Goal: Task Accomplishment & Management: Complete application form

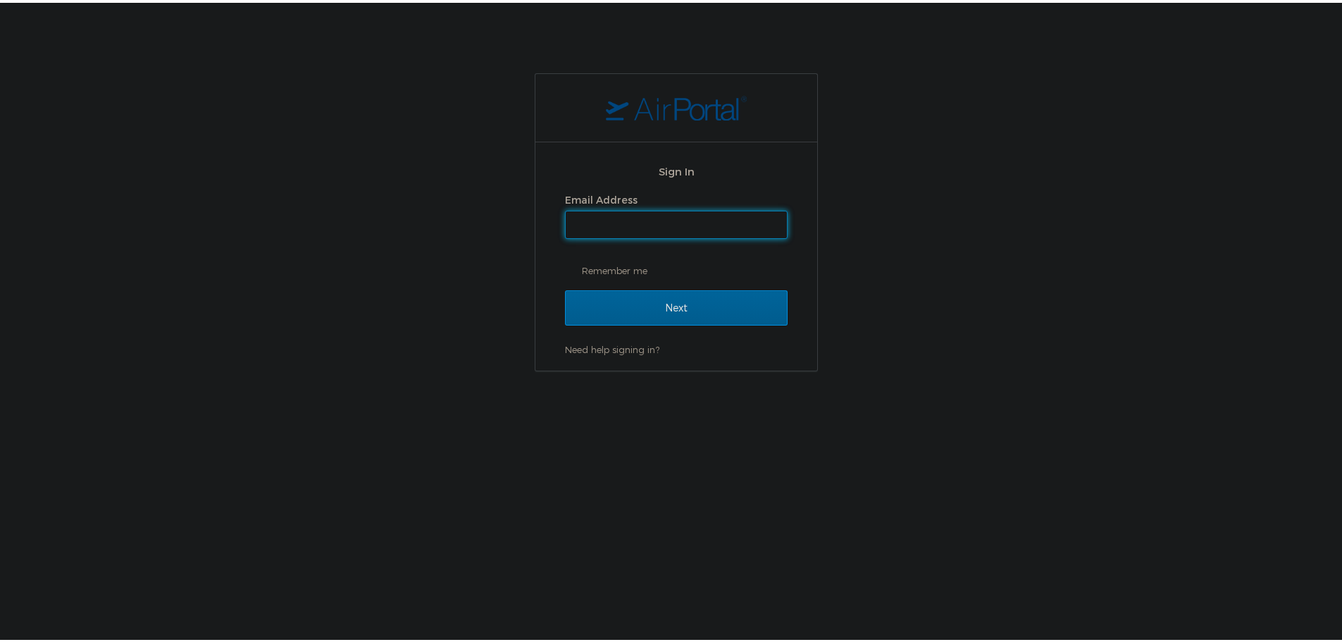
click at [640, 225] on input "Email Address" at bounding box center [676, 222] width 221 height 27
type input "[EMAIL_ADDRESS][PERSON_NAME][DOMAIN_NAME]"
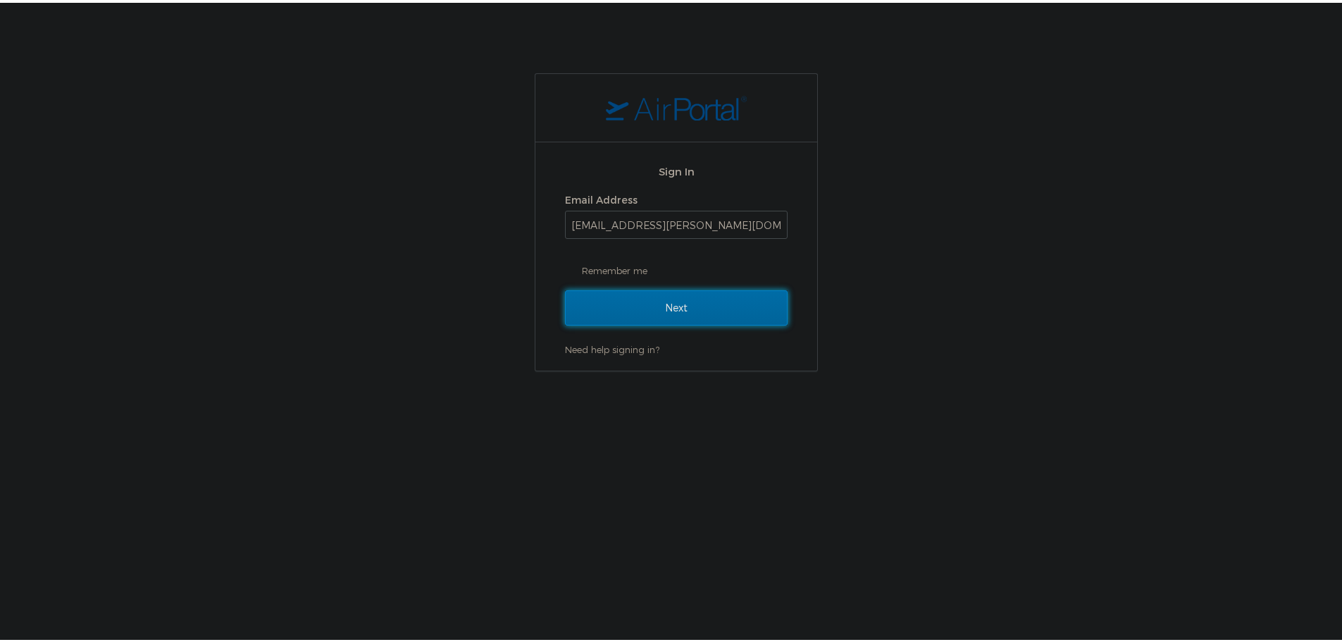
click at [690, 300] on input "Next" at bounding box center [676, 305] width 223 height 35
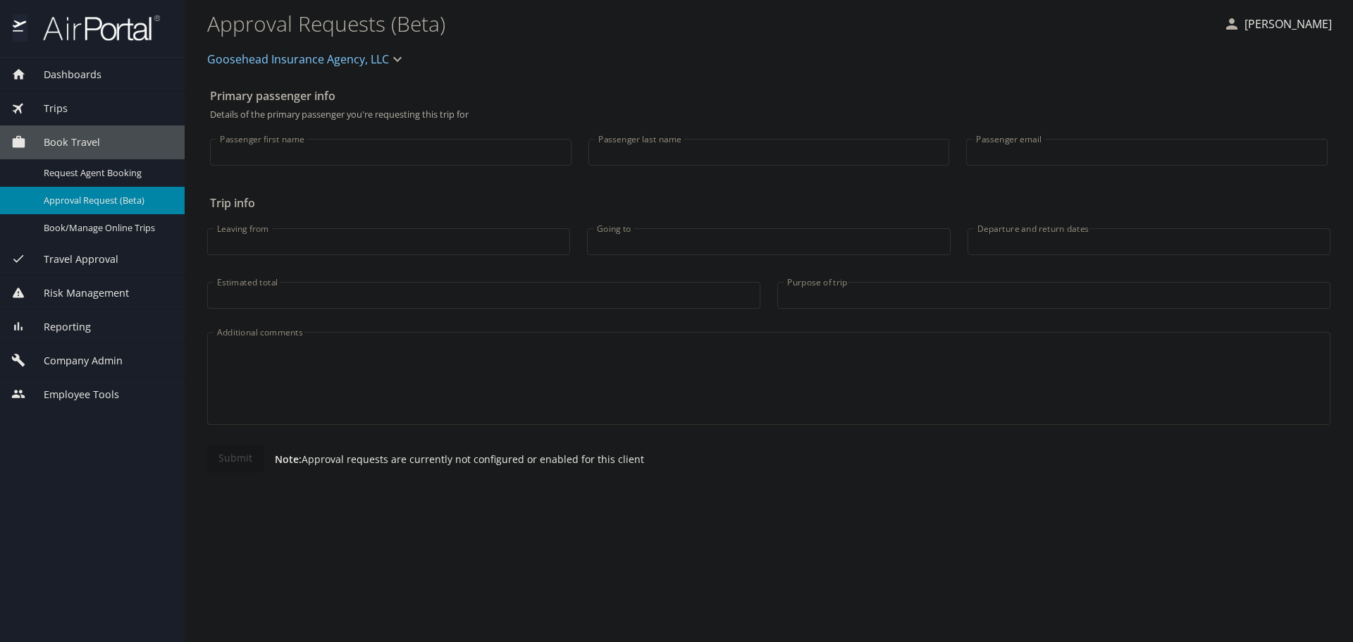
click at [119, 358] on span "Company Admin" at bounding box center [74, 361] width 97 height 16
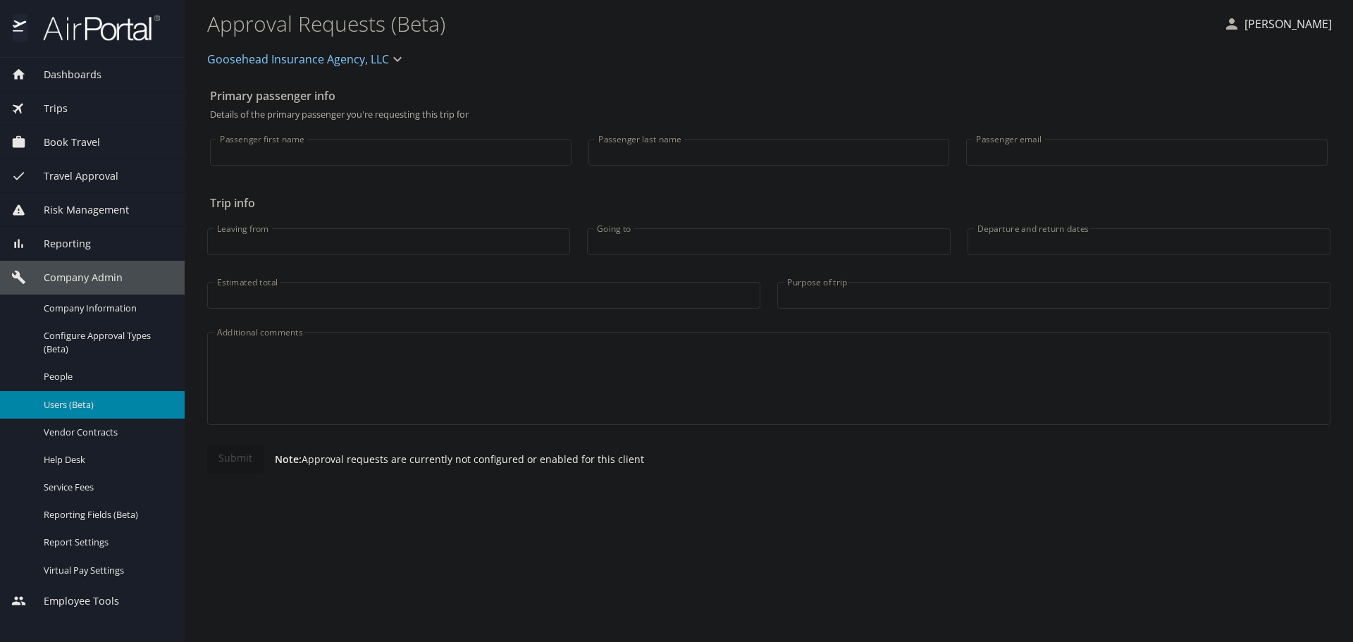
click at [104, 409] on span "Users (Beta)" at bounding box center [106, 404] width 124 height 13
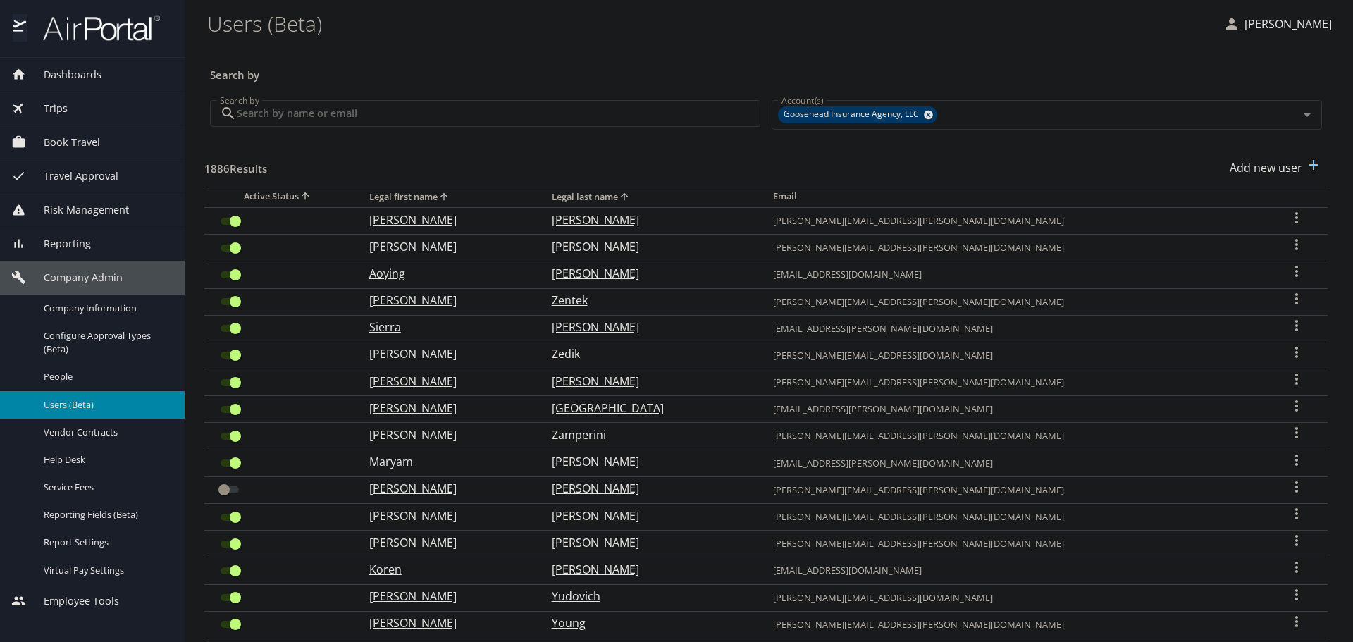
click at [1286, 168] on p "Add new user" at bounding box center [1266, 167] width 73 height 17
select select "US"
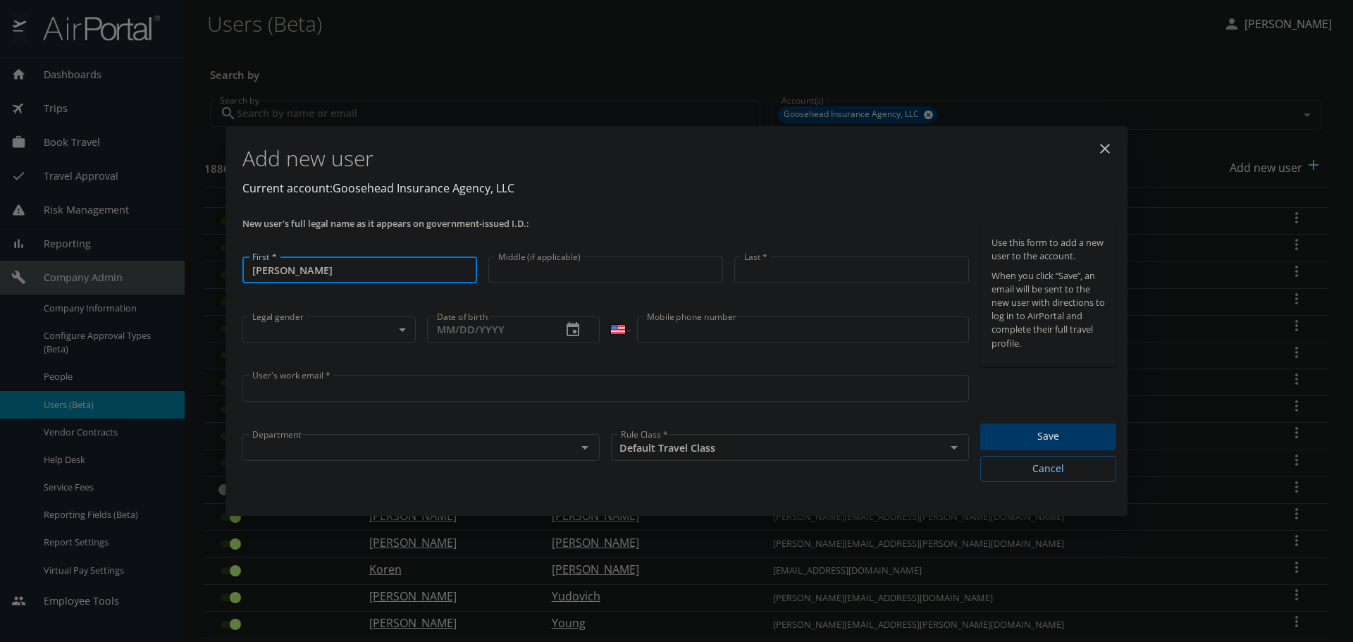
type input "Travis"
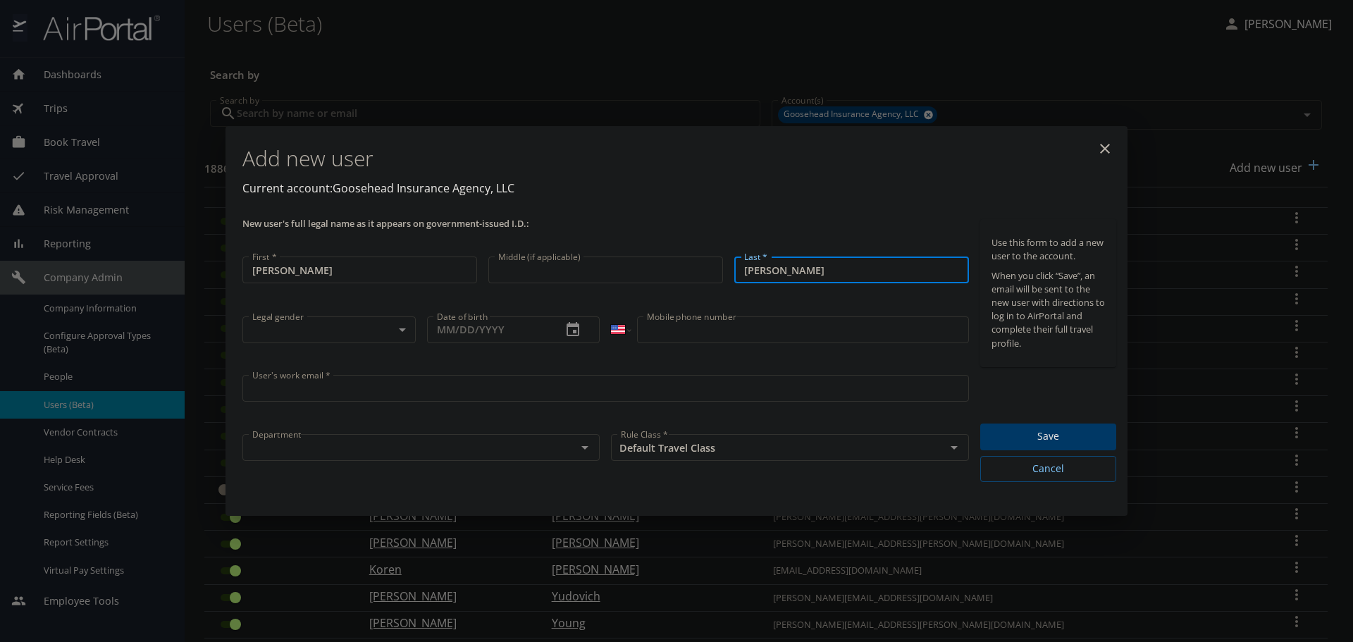
type input "Lee"
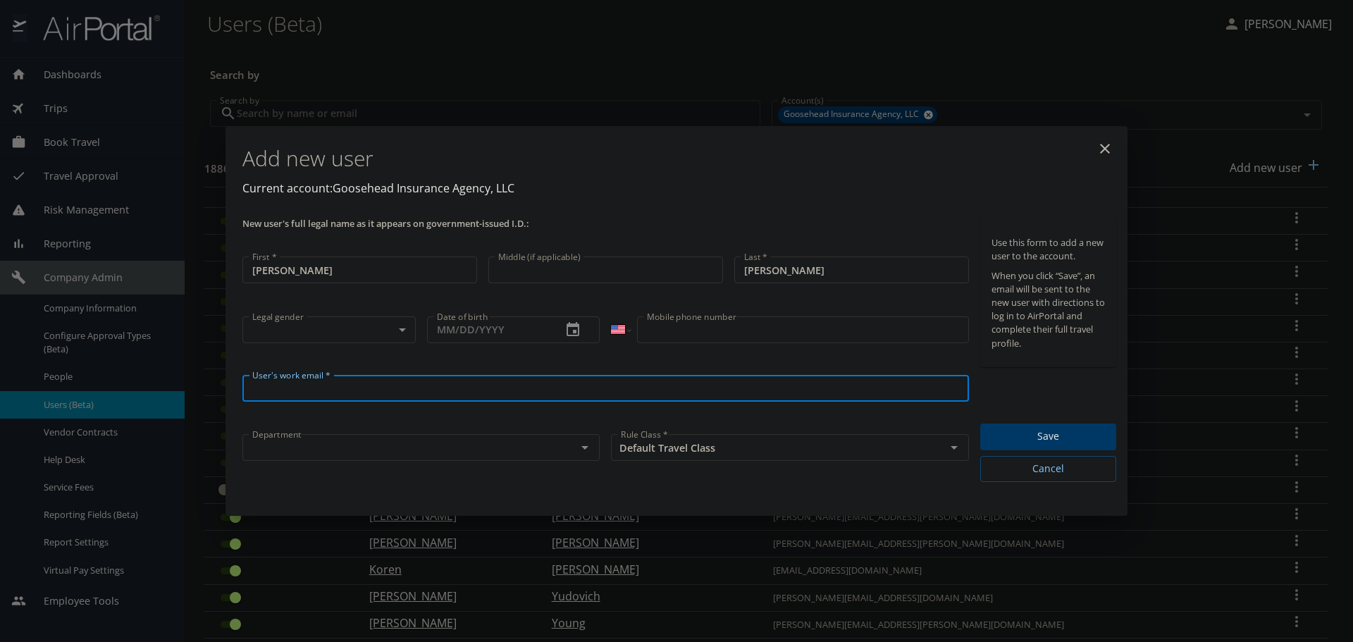
click at [376, 392] on input "User's work email *" at bounding box center [605, 388] width 727 height 27
paste input "travis.lee@goosehead.com"
click at [359, 438] on div "Department" at bounding box center [420, 447] width 357 height 27
type input "travis.lee@goosehead.com"
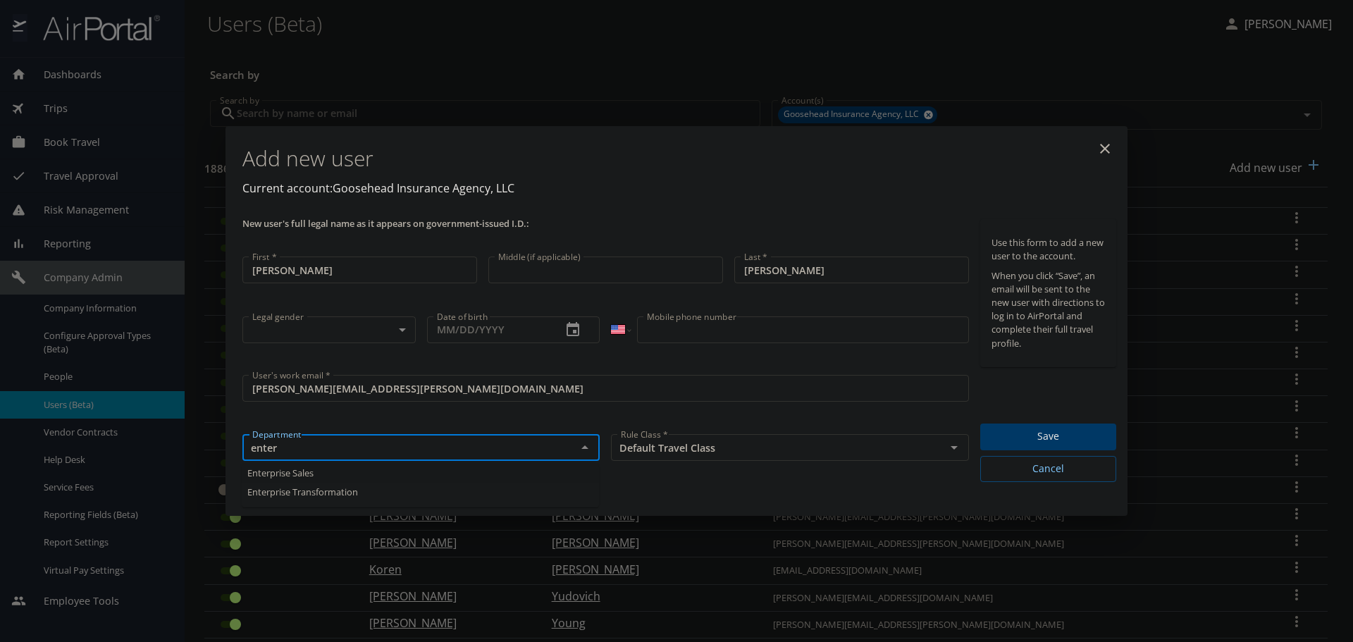
click at [366, 474] on li "Enterprise Sales" at bounding box center [420, 473] width 357 height 19
type input "Enterprise Sales"
click at [623, 366] on div "International Afghanistan Åland Islands Albania Algeria American Samoa Andorra …" at bounding box center [789, 340] width 369 height 58
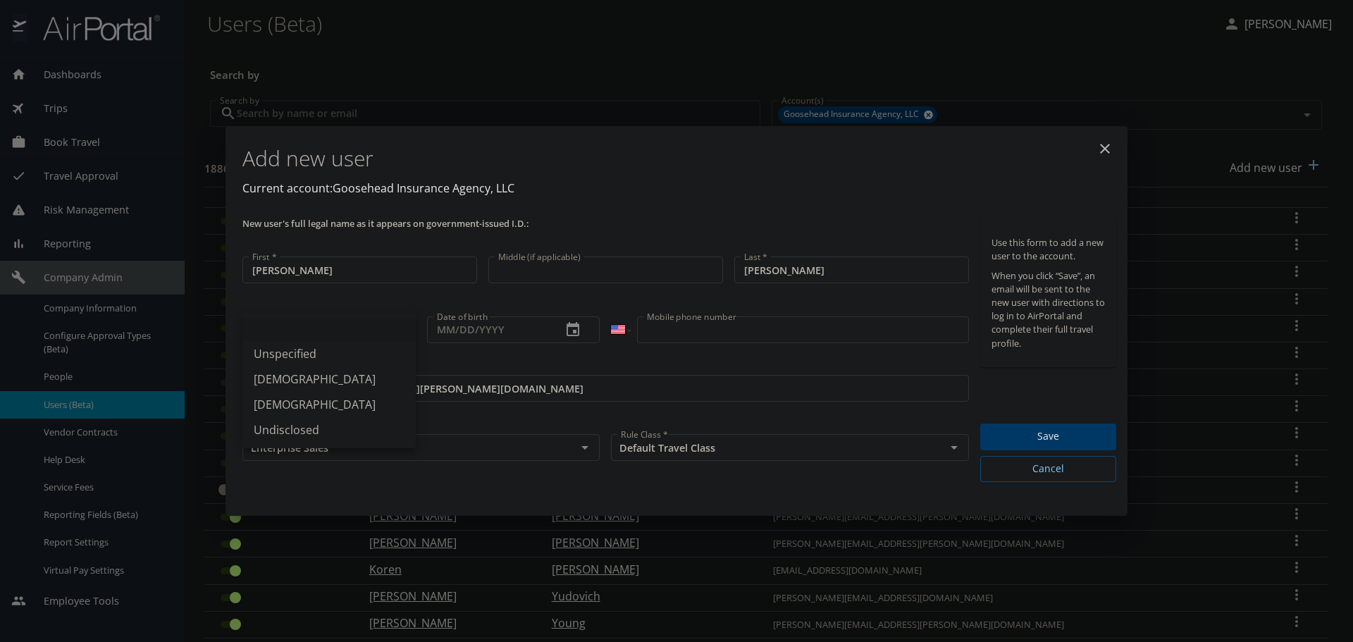
click at [332, 338] on body "Dashboards AirPortal 360™ Manager My Travel Dashboard Trips Airtinerary® Lookup…" at bounding box center [676, 321] width 1353 height 642
click at [323, 346] on li "Unspecified" at bounding box center [328, 353] width 173 height 25
type input "Unspecified"
click at [1048, 433] on span "Save" at bounding box center [1048, 437] width 113 height 18
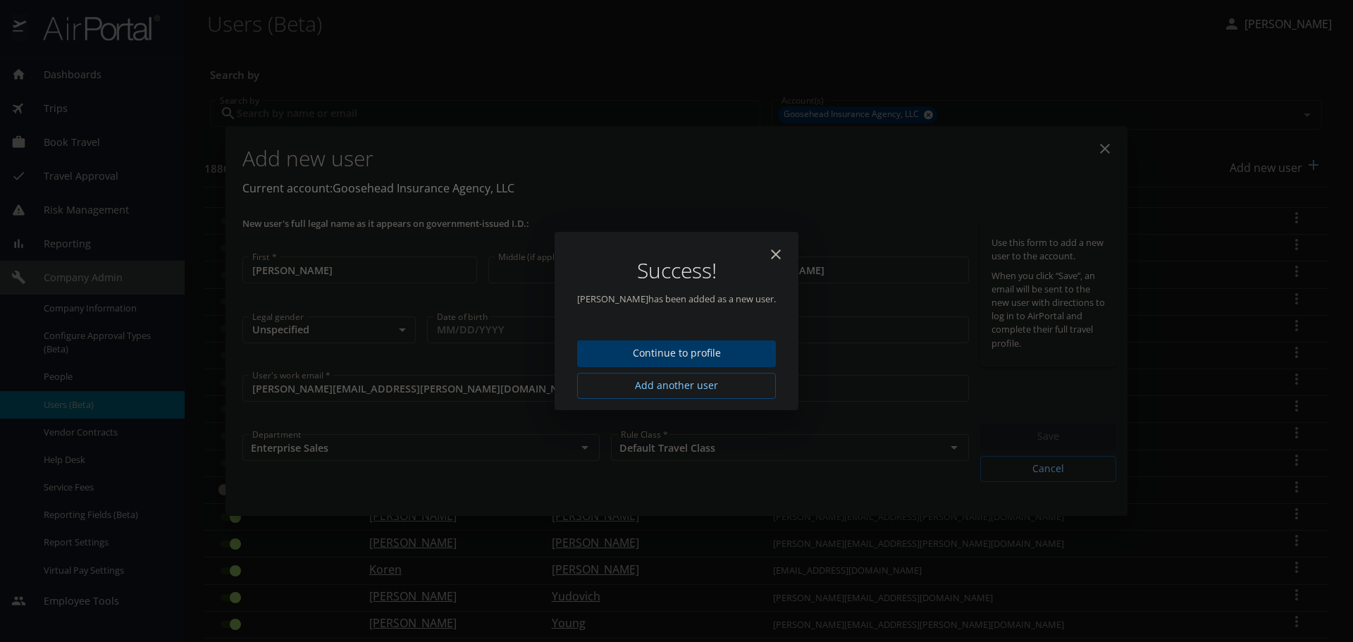
click at [767, 249] on icon "close" at bounding box center [775, 254] width 17 height 17
type input "09/30/2025"
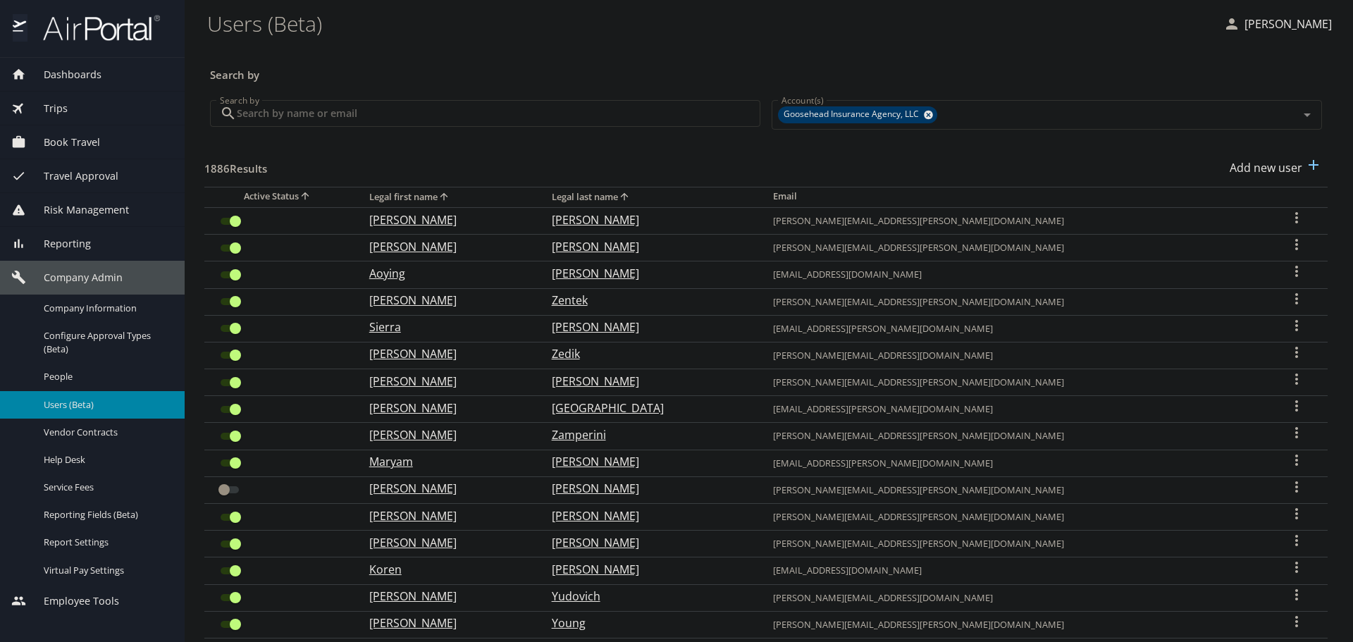
click at [723, 154] on div "1886 Results Add new user" at bounding box center [765, 168] width 1123 height 52
